Goal: Find contact information: Find contact information

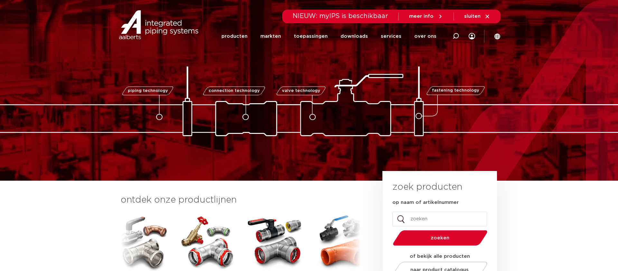
scroll to position [666, 0]
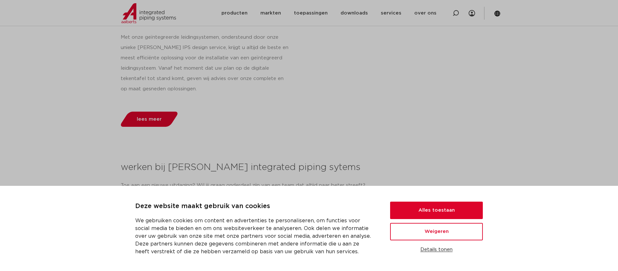
click at [431, 249] on button "Details tonen" at bounding box center [436, 249] width 93 height 11
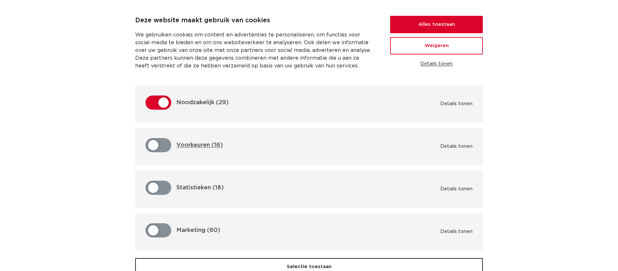
scroll to position [0, 0]
click at [448, 103] on button "Details tonen (Noodzakelijk)" at bounding box center [457, 104] width 32 height 6
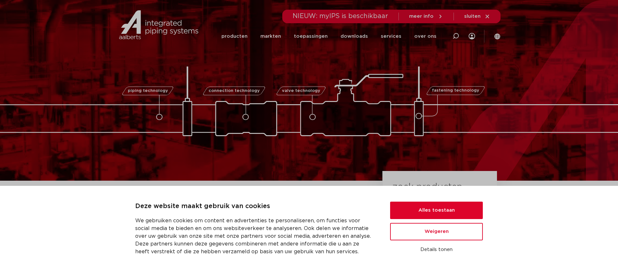
click at [432, 16] on span "meer info" at bounding box center [421, 16] width 24 height 5
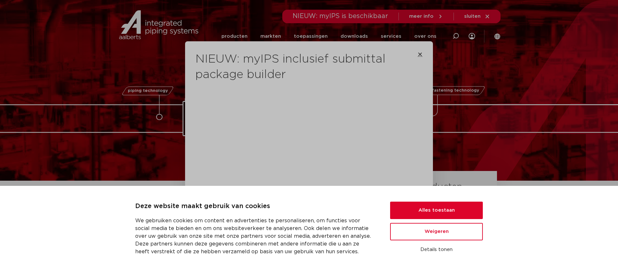
click at [419, 52] on icon "Close" at bounding box center [420, 54] width 5 height 5
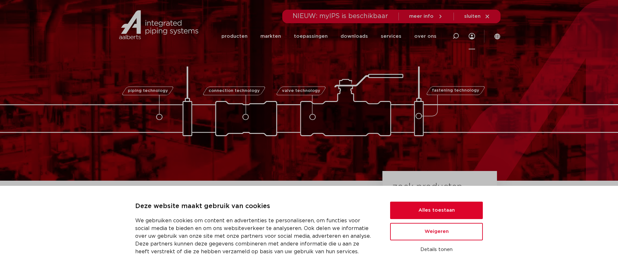
click at [472, 36] on icon at bounding box center [472, 36] width 6 height 6
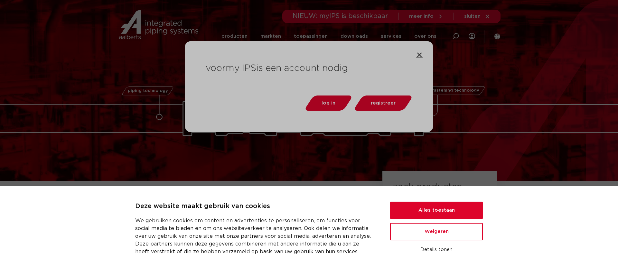
click at [416, 53] on icon "Close" at bounding box center [419, 55] width 6 height 6
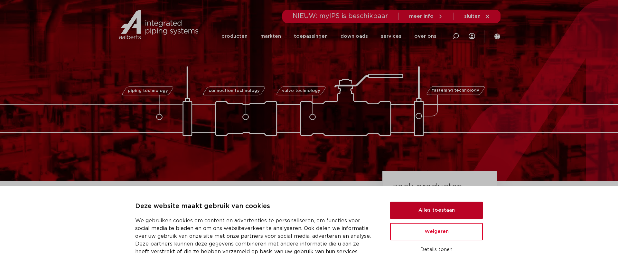
click at [429, 209] on button "Alles toestaan" at bounding box center [436, 209] width 93 height 17
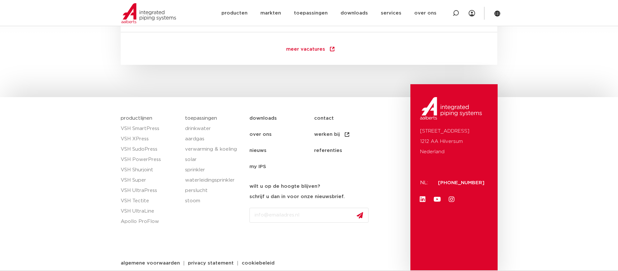
scroll to position [952, 0]
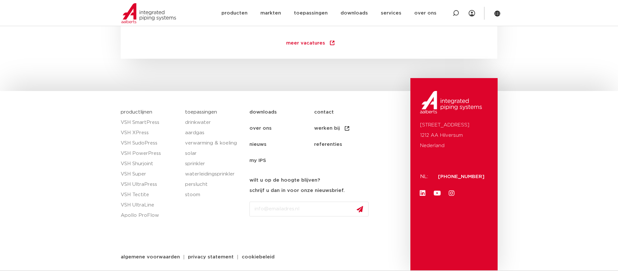
click at [323, 111] on link "contact" at bounding box center [346, 112] width 65 height 16
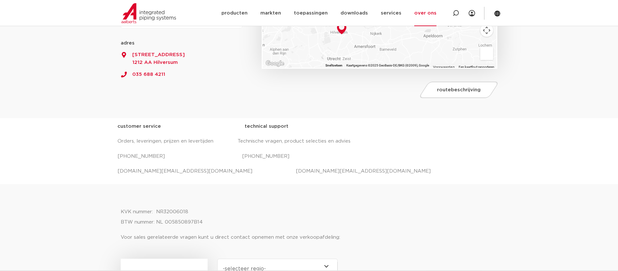
scroll to position [170, 0]
